Goal: Task Accomplishment & Management: Manage account settings

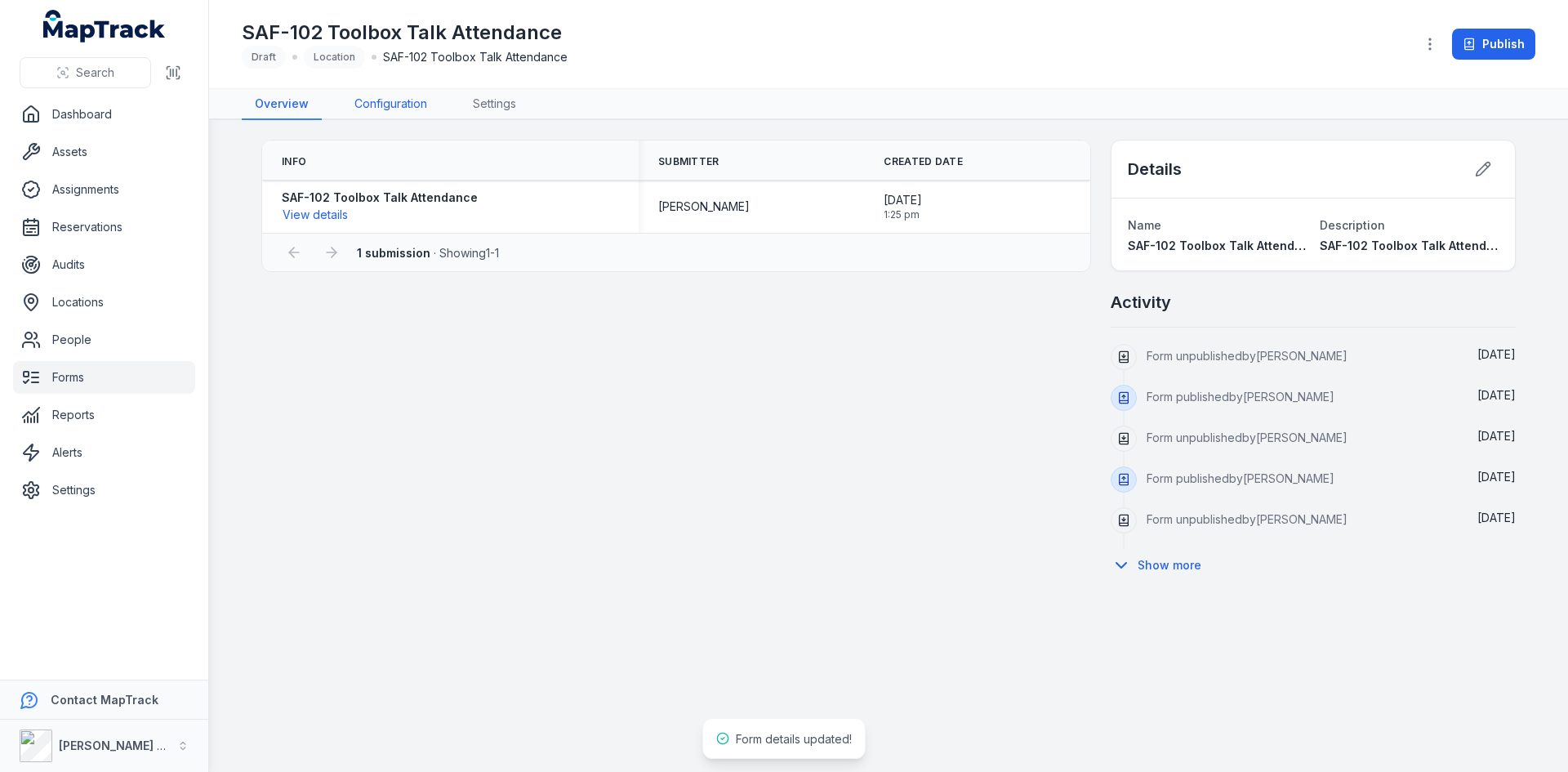
click at [402, 104] on link "Configuration" at bounding box center [391, 104] width 99 height 31
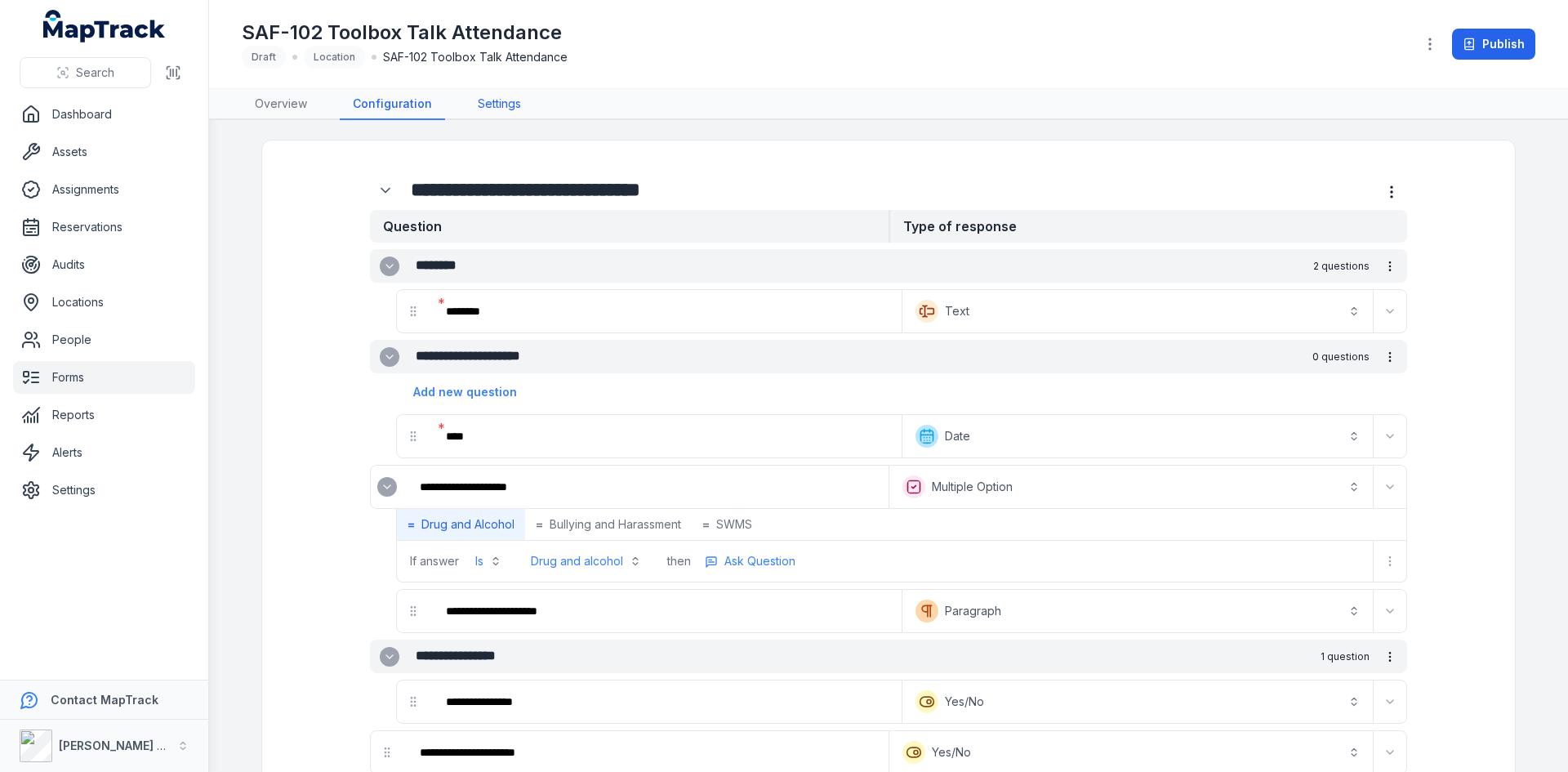
click at [498, 91] on link "Settings" at bounding box center [499, 104] width 69 height 31
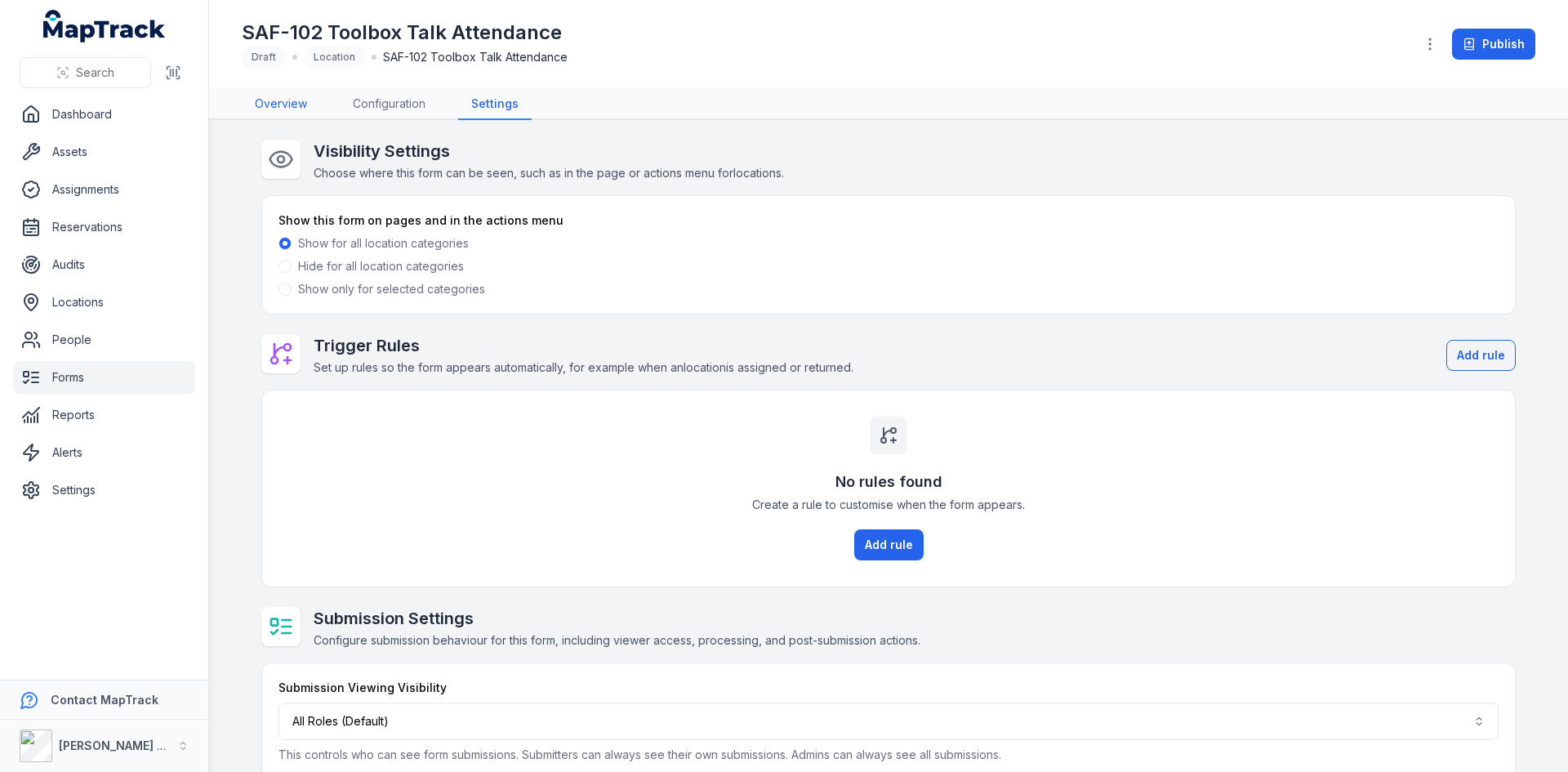
click at [276, 94] on link "Overview" at bounding box center [281, 104] width 78 height 31
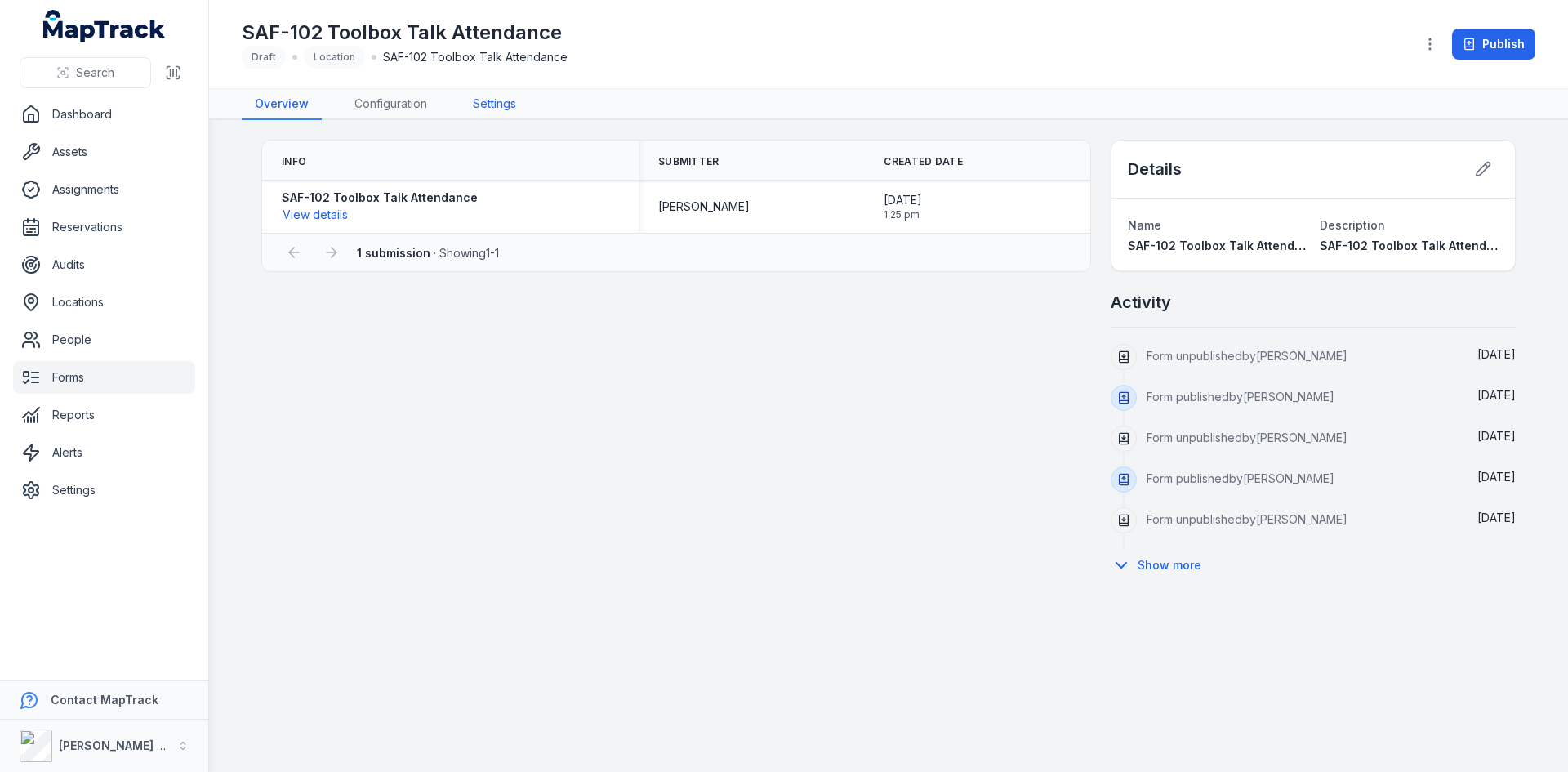
click at [515, 106] on link "Settings" at bounding box center [494, 104] width 69 height 31
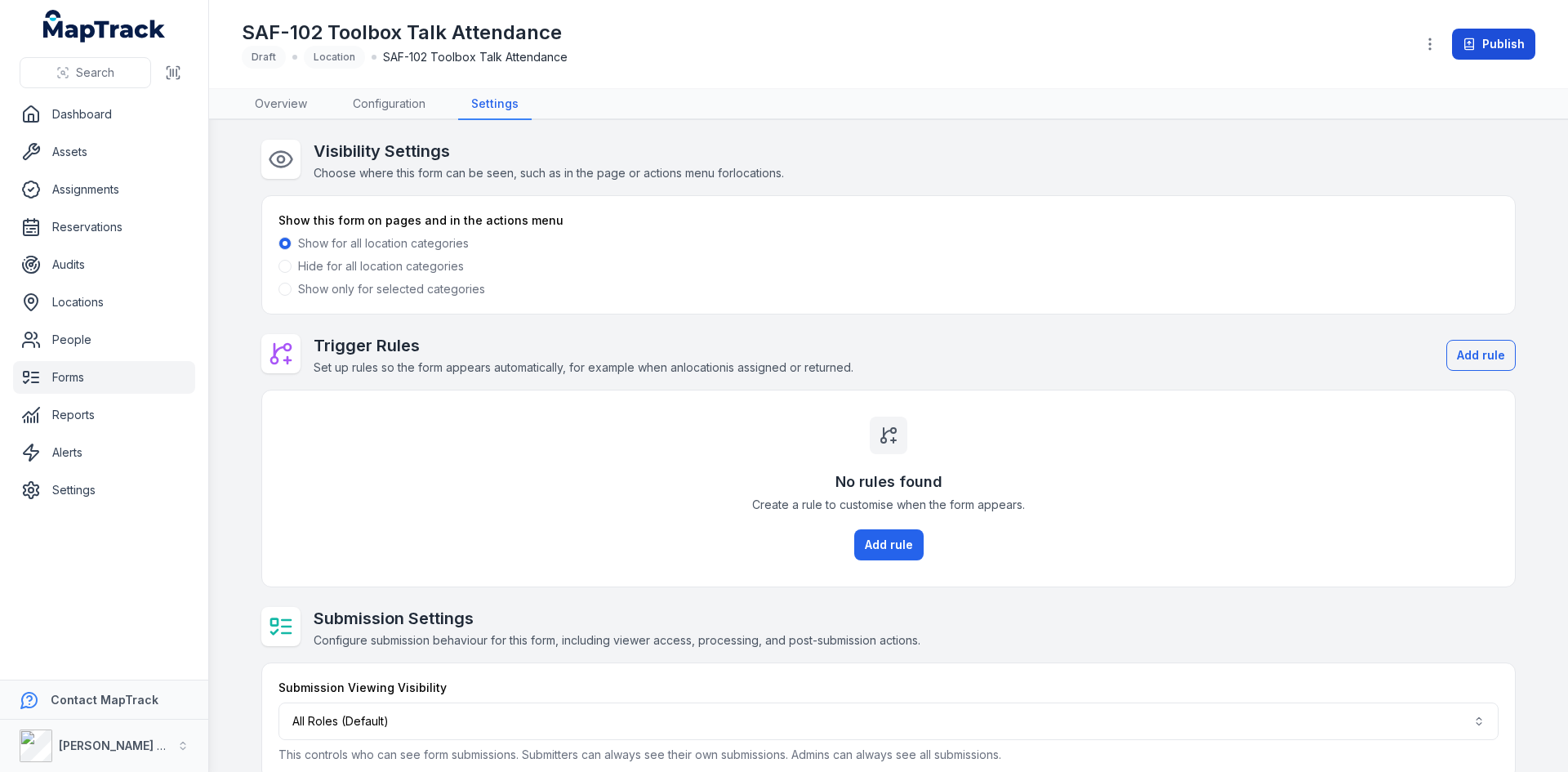
click at [1512, 38] on button "Publish" at bounding box center [1494, 43] width 83 height 31
